Goal: Task Accomplishment & Management: Use online tool/utility

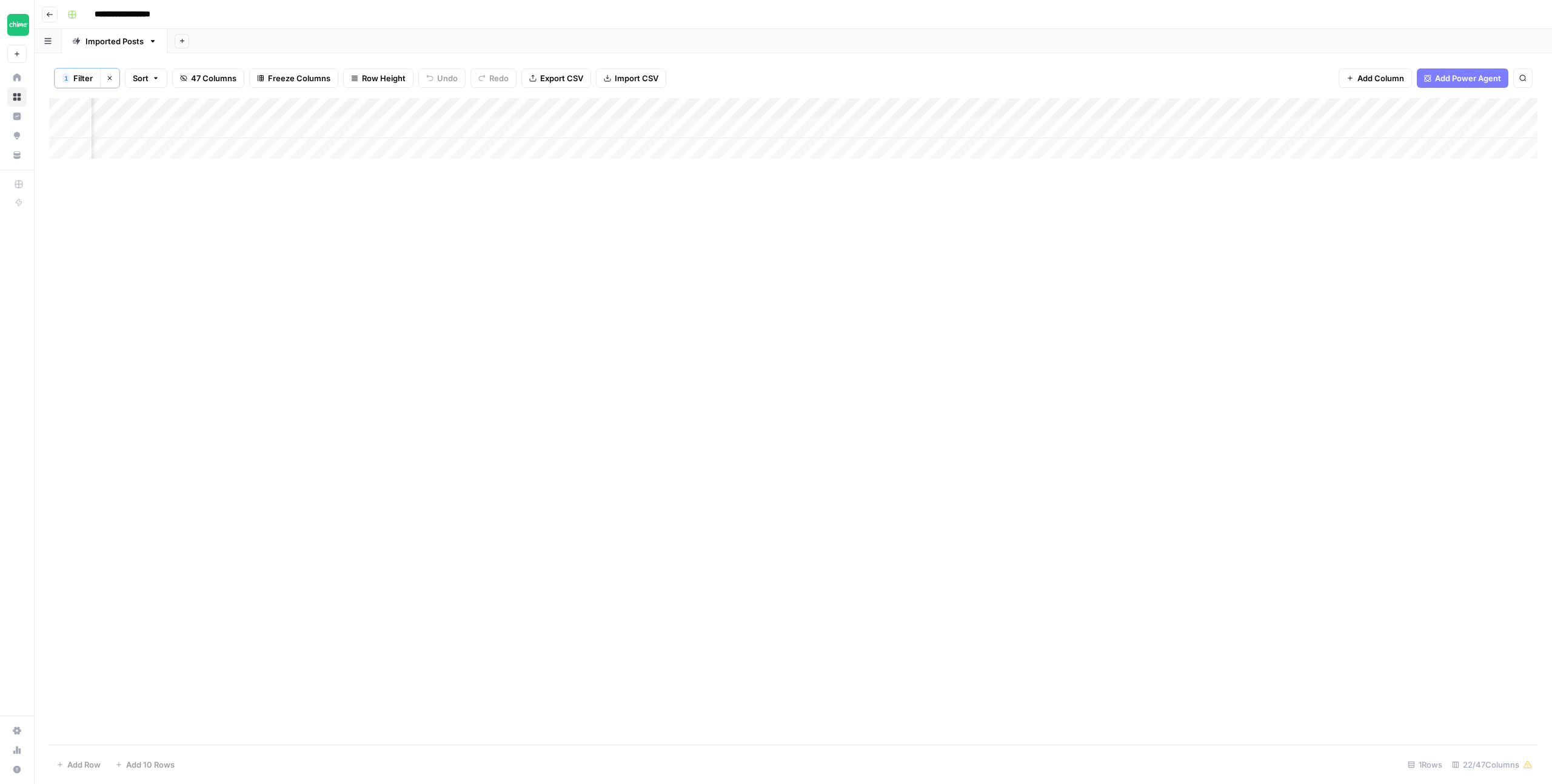
scroll to position [0, 1087]
click at [582, 126] on div "Add Column" at bounding box center [793, 128] width 1488 height 61
click at [588, 125] on div "Add Column" at bounding box center [793, 128] width 1488 height 61
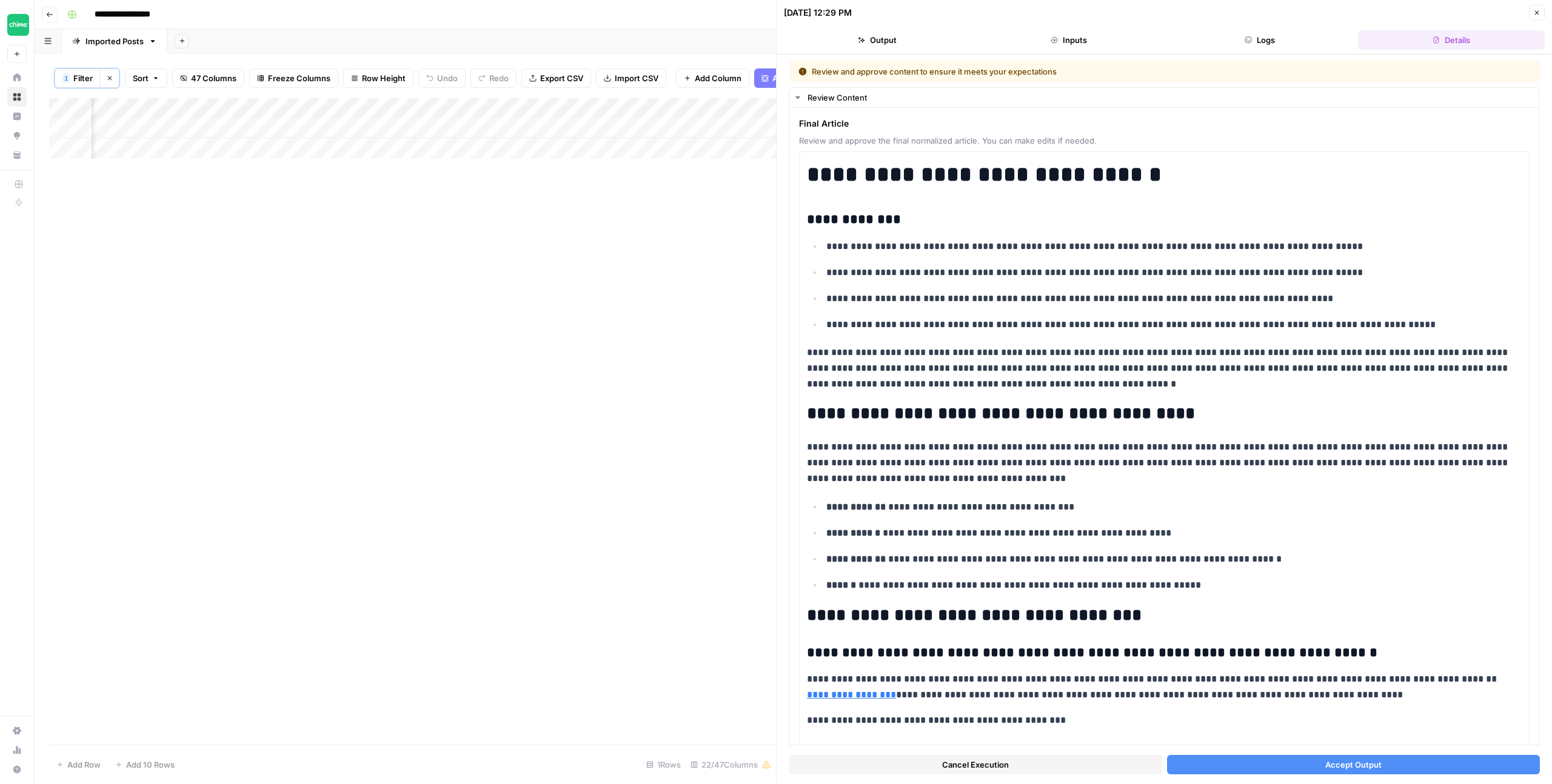
click at [1313, 770] on button "Accept Output" at bounding box center [1354, 765] width 373 height 20
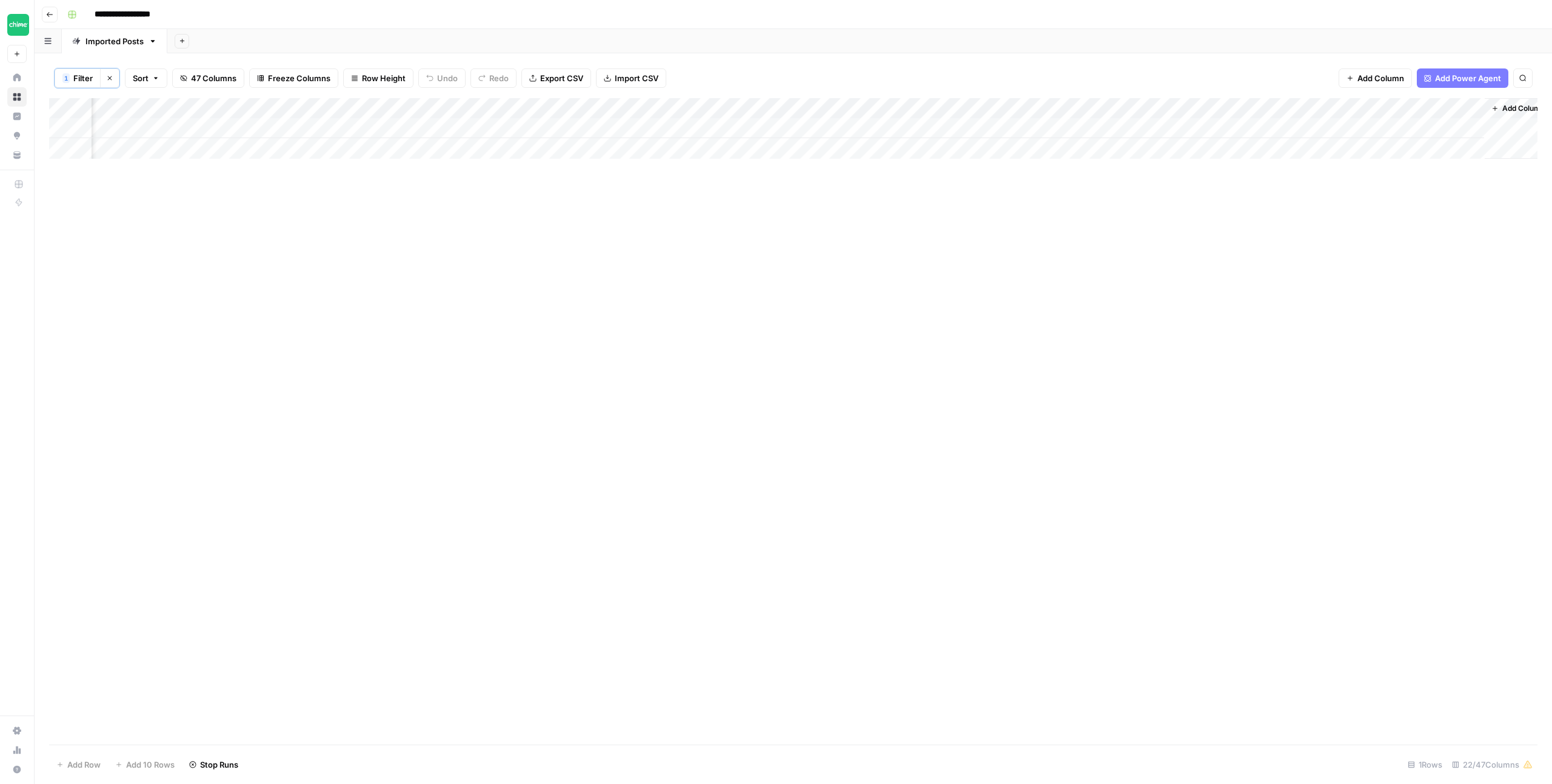
scroll to position [0, 1087]
click at [795, 205] on div "Add Column" at bounding box center [793, 421] width 1488 height 647
click at [519, 106] on div "Add Column" at bounding box center [793, 128] width 1488 height 61
click at [470, 236] on span "Filter" at bounding box center [495, 237] width 106 height 12
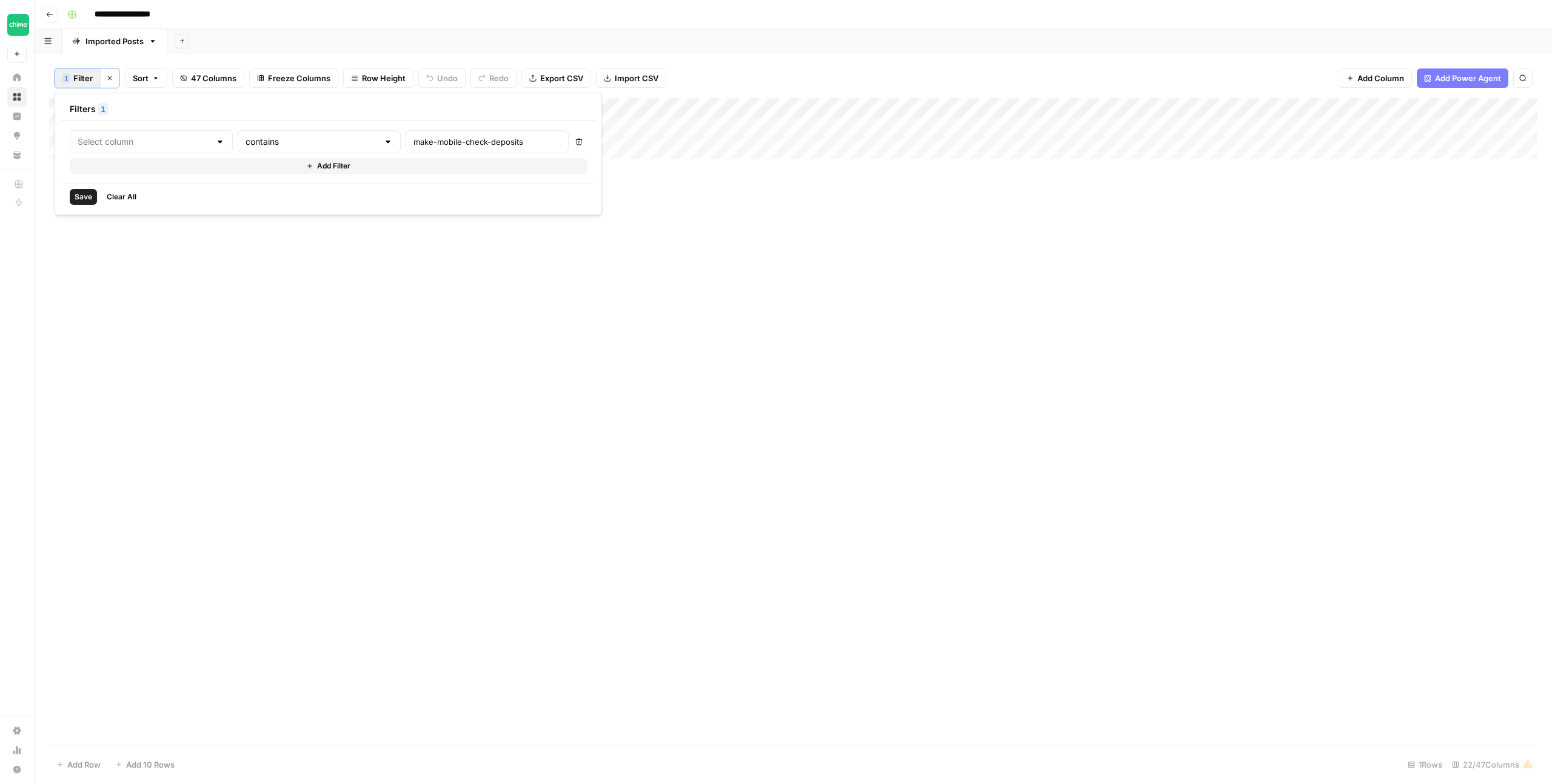
type input "Slug"
click at [442, 144] on input "make-mobile-check-deposits" at bounding box center [520, 142] width 160 height 12
type input "what-is-direct-deposit"
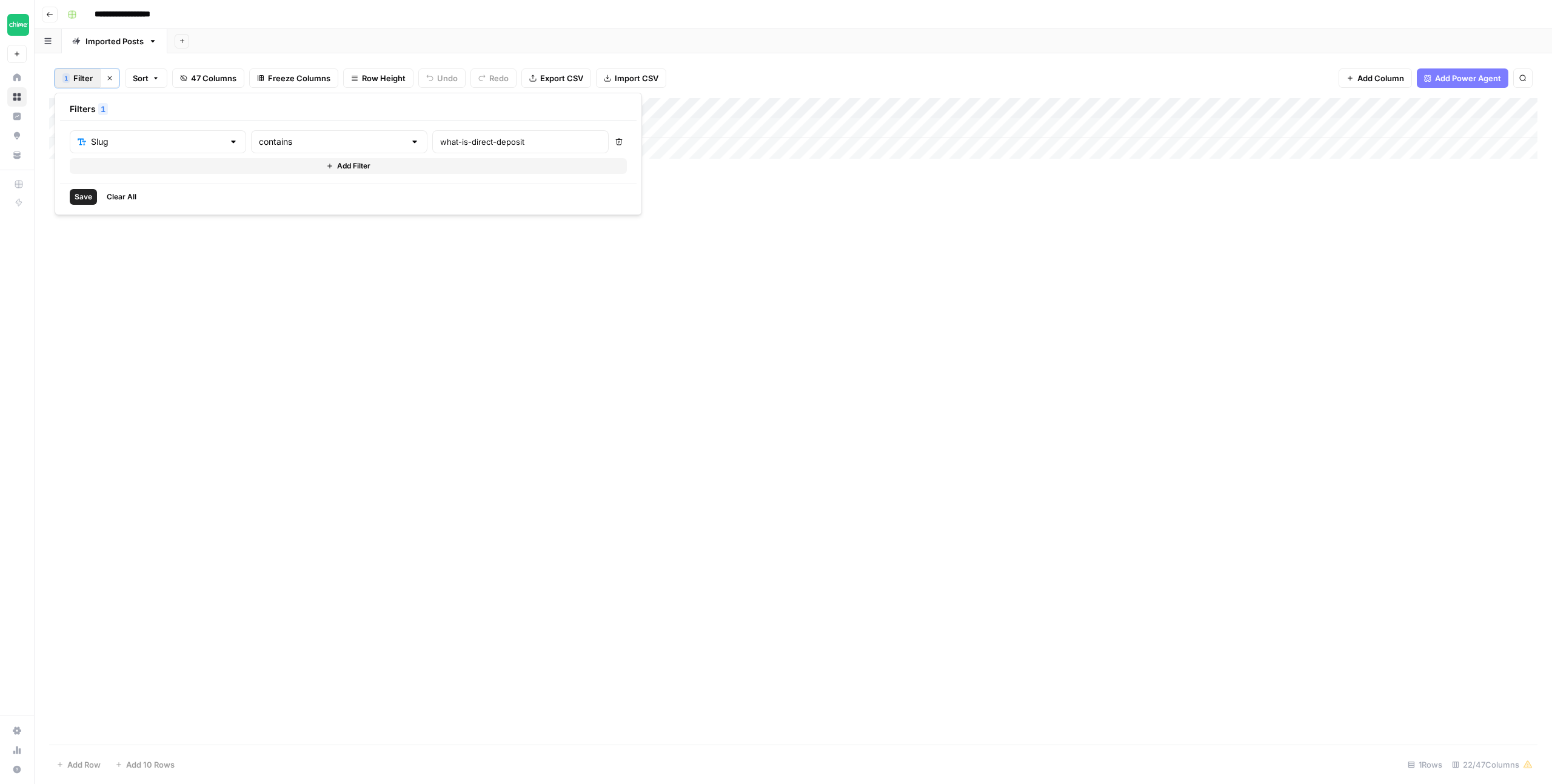
click at [86, 198] on span "Save" at bounding box center [83, 197] width 18 height 11
click at [1130, 126] on div "Add Column" at bounding box center [793, 128] width 1488 height 61
click at [517, 128] on div "Add Column" at bounding box center [793, 128] width 1488 height 61
click at [617, 129] on div "Add Column" at bounding box center [793, 128] width 1488 height 61
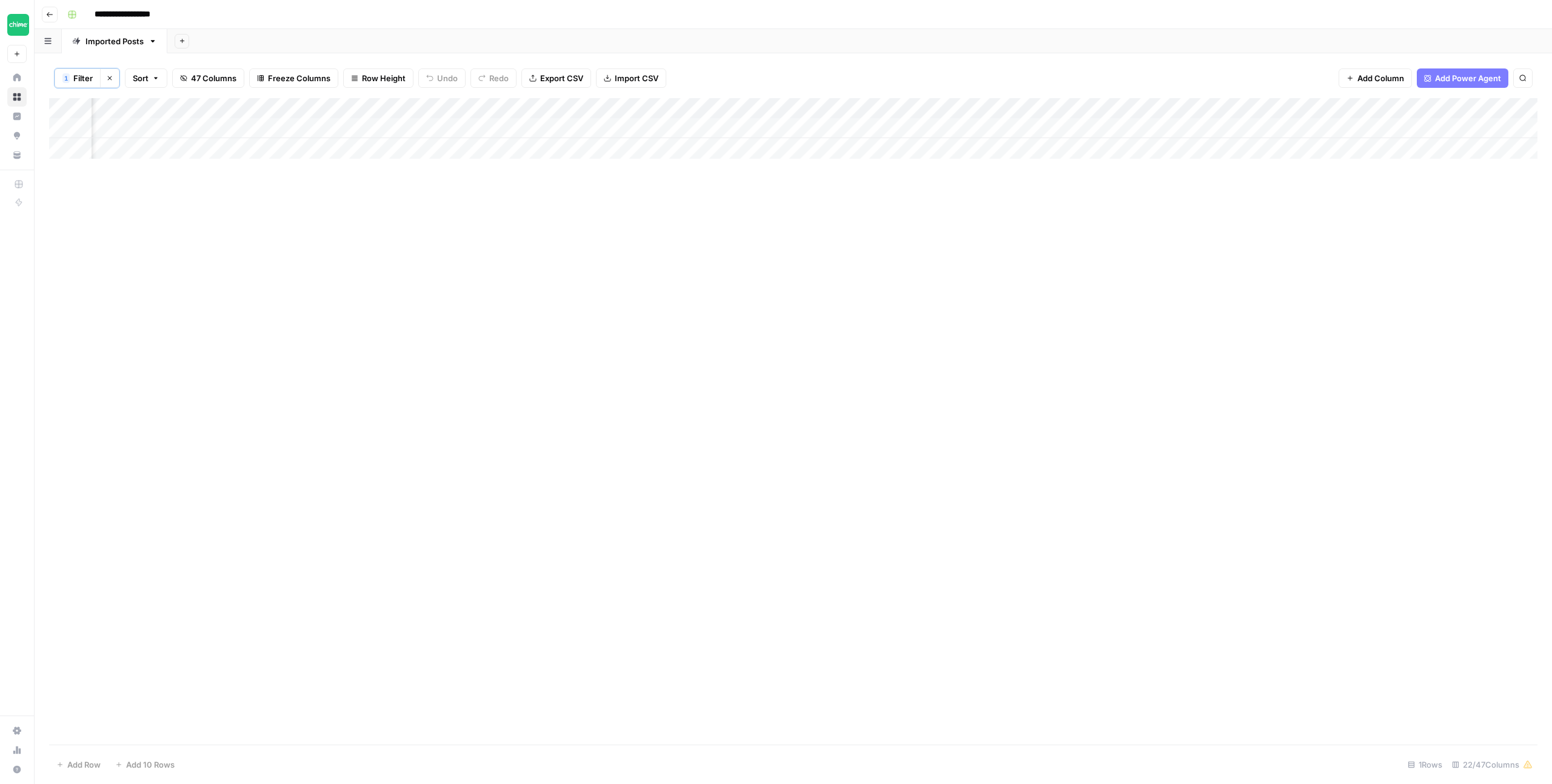
click at [599, 128] on div "Add Column" at bounding box center [793, 128] width 1488 height 61
click at [701, 240] on div "Add Column" at bounding box center [793, 421] width 1488 height 647
click at [729, 126] on div "Add Column" at bounding box center [793, 128] width 1488 height 61
